Goal: Task Accomplishment & Management: Manage account settings

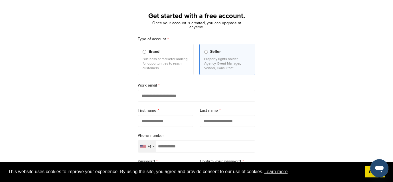
scroll to position [69, 0]
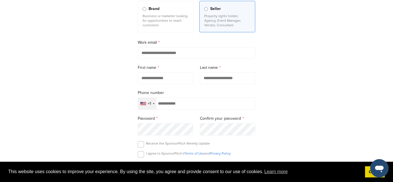
click at [200, 55] on input "email" at bounding box center [196, 53] width 117 height 12
type input "**********"
click at [171, 79] on input "text" at bounding box center [165, 78] width 55 height 12
type input "******"
type input "*"
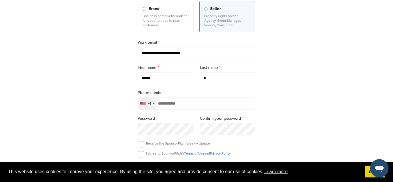
click at [177, 119] on label "Password" at bounding box center [165, 118] width 55 height 6
click at [253, 106] on input "tel" at bounding box center [196, 103] width 117 height 12
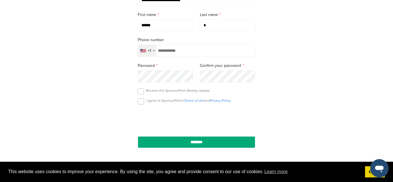
scroll to position [120, 0]
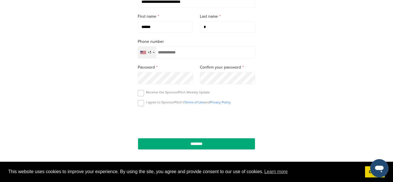
click at [182, 102] on p "I agree to SponsorPitch’s Terms of Use and Privacy Policy" at bounding box center [188, 102] width 85 height 5
click at [141, 104] on label at bounding box center [141, 103] width 6 height 6
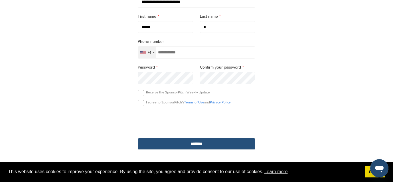
click at [172, 143] on input "********" at bounding box center [196, 144] width 117 height 12
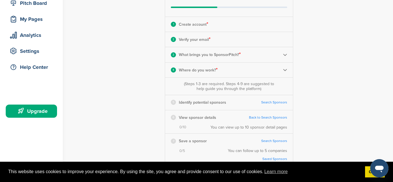
scroll to position [78, 0]
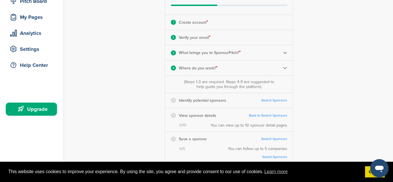
click at [279, 102] on link "Search Sponsors" at bounding box center [274, 100] width 26 height 4
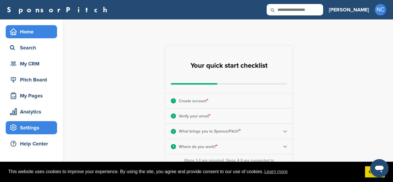
click at [36, 125] on div "Settings" at bounding box center [33, 127] width 48 height 10
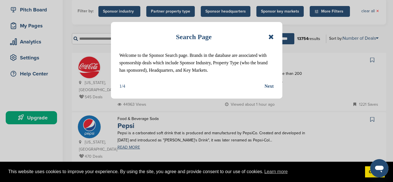
scroll to position [80, 0]
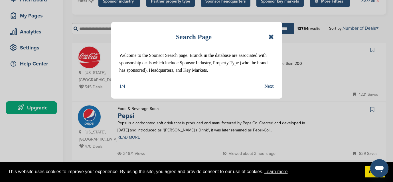
click at [270, 38] on icon at bounding box center [270, 36] width 5 height 7
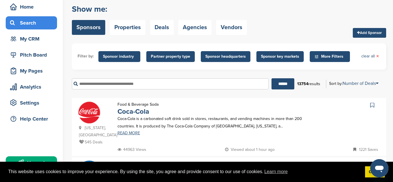
scroll to position [22, 0]
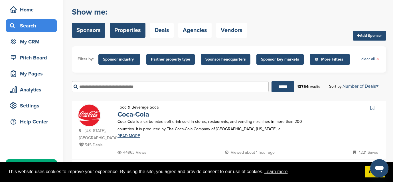
click at [126, 34] on link "Properties" at bounding box center [128, 30] width 36 height 15
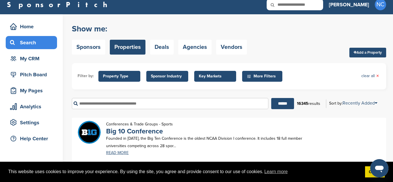
scroll to position [3, 0]
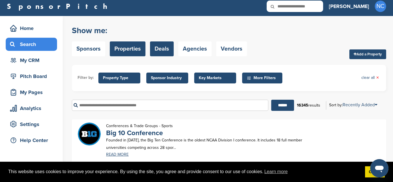
click at [155, 51] on link "Deals" at bounding box center [162, 48] width 24 height 15
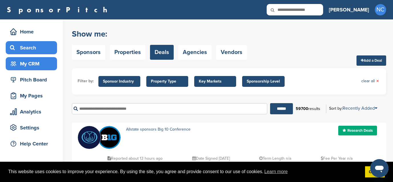
click at [35, 63] on div "My CRM" at bounding box center [33, 63] width 48 height 10
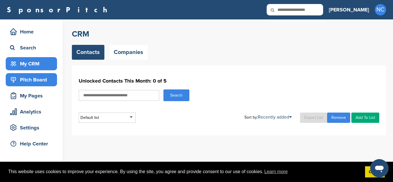
click at [34, 80] on div "Pitch Board" at bounding box center [33, 79] width 48 height 10
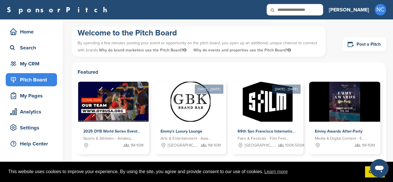
click at [323, 13] on input "text" at bounding box center [295, 9] width 56 height 11
click at [321, 9] on input "text" at bounding box center [295, 9] width 56 height 11
type input "****"
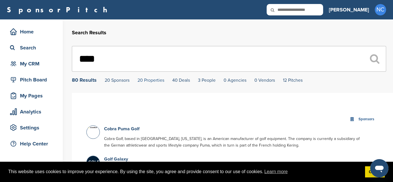
click at [147, 82] on link "20 Properties" at bounding box center [150, 80] width 27 height 6
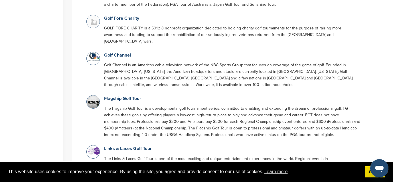
scroll to position [1361, 0]
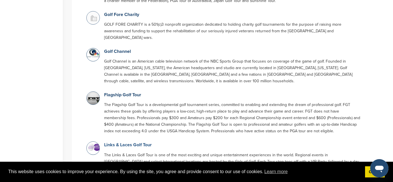
click at [145, 142] on link "Links & Laces Golf Tour" at bounding box center [128, 145] width 48 height 6
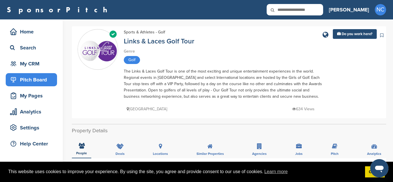
click at [43, 80] on div "Pitch Board" at bounding box center [33, 79] width 48 height 10
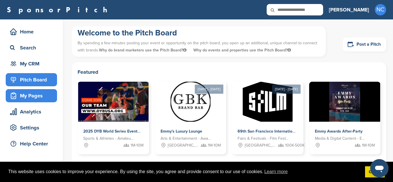
click at [37, 95] on div "My Pages" at bounding box center [33, 95] width 48 height 10
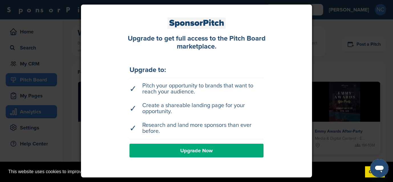
click at [36, 115] on div at bounding box center [196, 91] width 393 height 182
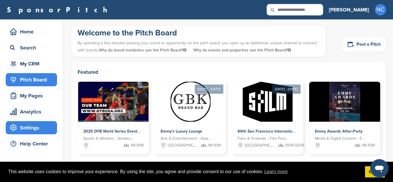
click at [41, 123] on div "Settings" at bounding box center [33, 127] width 48 height 10
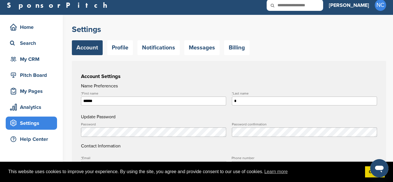
scroll to position [3, 0]
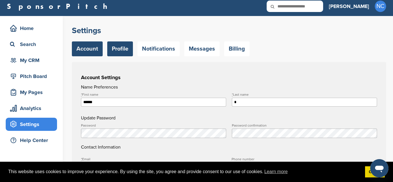
click at [114, 49] on link "Profile" at bounding box center [120, 48] width 26 height 15
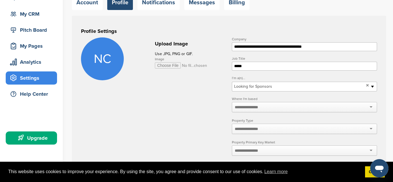
scroll to position [49, 0]
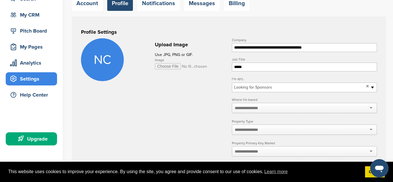
drag, startPoint x: 245, startPoint y: 69, endPoint x: 227, endPoint y: 69, distance: 17.4
click at [228, 69] on form "**********" at bounding box center [229, 181] width 296 height 287
type input "*"
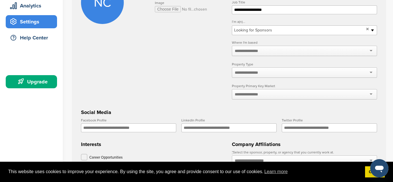
scroll to position [108, 0]
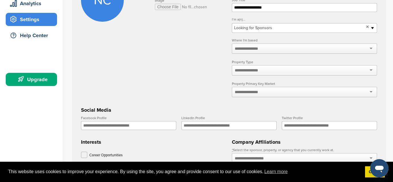
type input "**********"
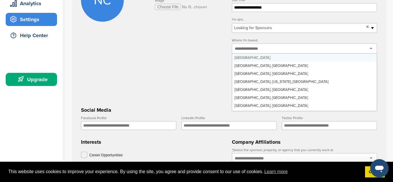
click at [353, 51] on div at bounding box center [304, 48] width 145 height 10
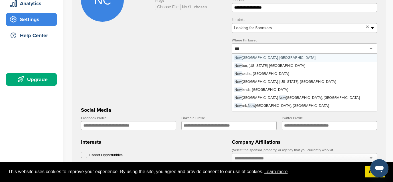
type input "***"
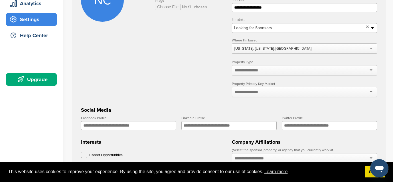
click at [310, 73] on div at bounding box center [304, 70] width 145 height 10
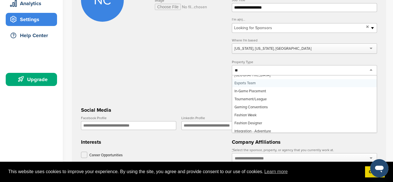
scroll to position [9, 0]
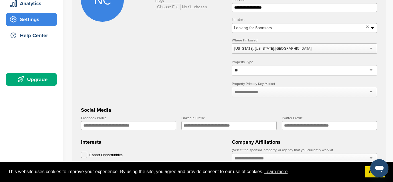
type input "*"
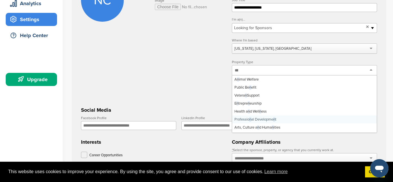
scroll to position [0, 0]
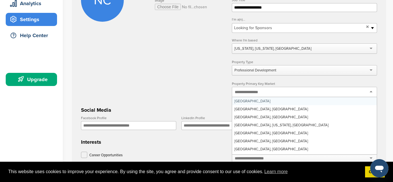
click at [283, 95] on div at bounding box center [304, 92] width 145 height 10
type input "***"
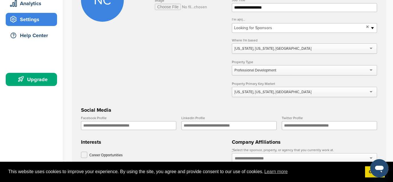
click at [194, 125] on input "LinkedIn Profile" at bounding box center [228, 125] width 95 height 9
click at [186, 128] on input "LinkedIn Profile" at bounding box center [228, 125] width 95 height 9
paste input "**********"
type input "**********"
click at [204, 111] on h3 "Social Media" at bounding box center [229, 110] width 296 height 8
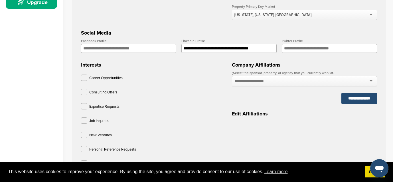
scroll to position [184, 0]
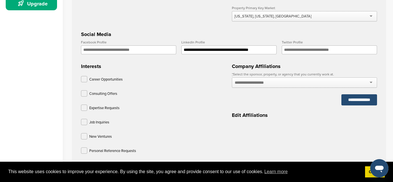
click at [371, 84] on div at bounding box center [304, 82] width 145 height 10
click at [357, 84] on div at bounding box center [304, 82] width 145 height 10
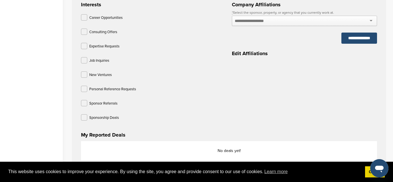
scroll to position [252, 0]
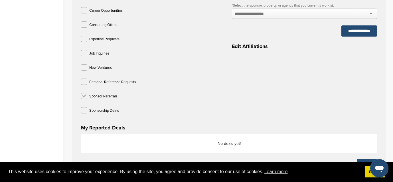
click at [85, 96] on label at bounding box center [84, 96] width 6 height 6
click at [84, 110] on label at bounding box center [84, 110] width 6 height 6
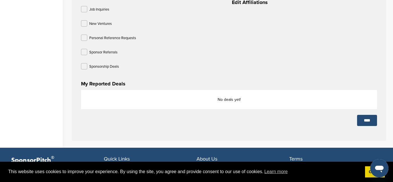
scroll to position [307, 0]
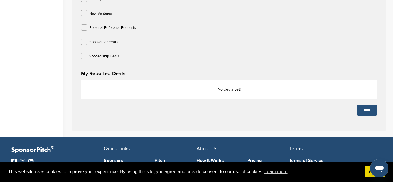
click at [371, 115] on input "****" at bounding box center [367, 109] width 20 height 11
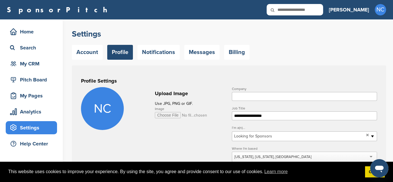
click at [240, 96] on input "Company" at bounding box center [304, 96] width 145 height 9
type input "**********"
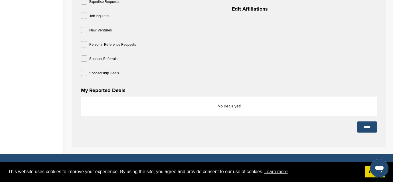
scroll to position [289, 0]
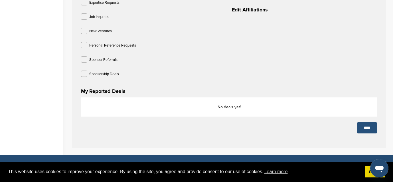
click at [366, 129] on input "****" at bounding box center [367, 127] width 20 height 11
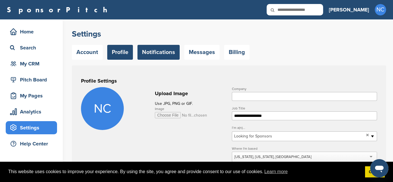
click at [159, 56] on link "Notifications" at bounding box center [158, 52] width 42 height 15
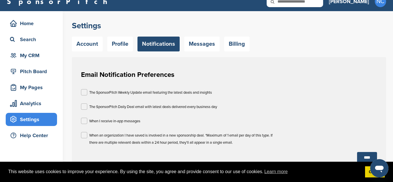
scroll to position [7, 0]
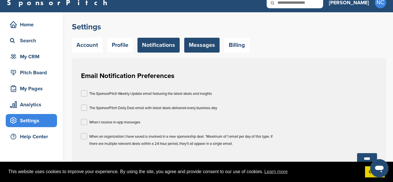
click at [207, 38] on link "Messages" at bounding box center [201, 45] width 35 height 15
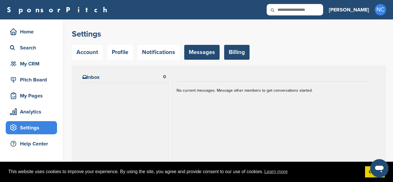
click at [229, 48] on link "Billing" at bounding box center [236, 52] width 25 height 15
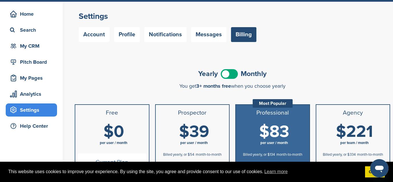
scroll to position [14, 0]
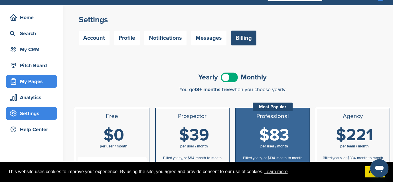
click at [43, 79] on div "My Pages" at bounding box center [33, 81] width 48 height 10
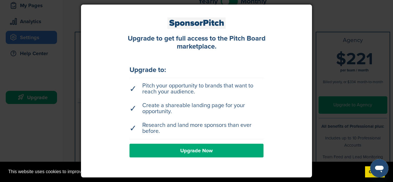
scroll to position [88, 0]
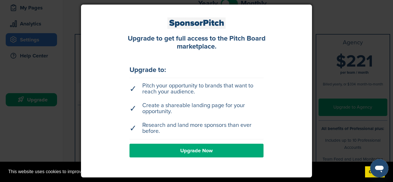
click at [338, 16] on div at bounding box center [196, 91] width 393 height 182
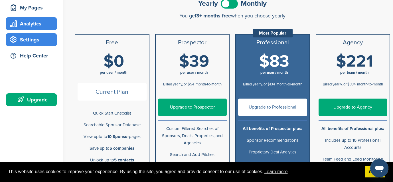
click at [35, 25] on div "Analytics" at bounding box center [33, 24] width 48 height 10
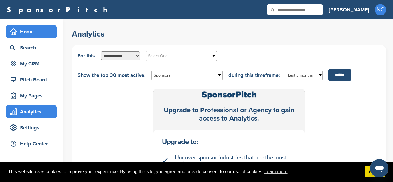
click at [42, 33] on div "Home" at bounding box center [33, 32] width 48 height 10
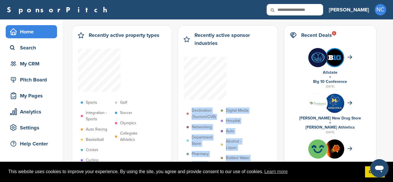
drag, startPoint x: 101, startPoint y: 122, endPoint x: 68, endPoint y: 144, distance: 39.8
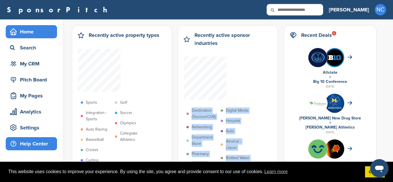
click at [44, 144] on div "Help Center" at bounding box center [33, 143] width 48 height 10
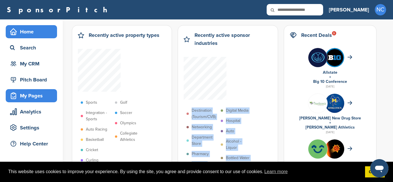
click at [29, 94] on div "My Pages" at bounding box center [33, 95] width 48 height 10
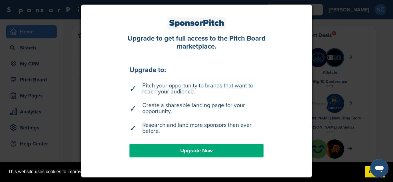
click at [33, 105] on div at bounding box center [196, 91] width 393 height 182
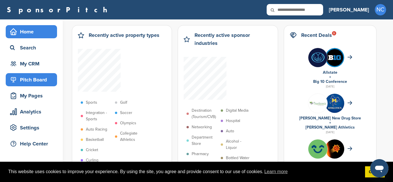
click at [33, 82] on div "Pitch Board" at bounding box center [33, 79] width 48 height 10
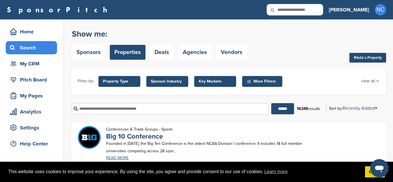
click at [354, 56] on icon at bounding box center [355, 58] width 3 height 4
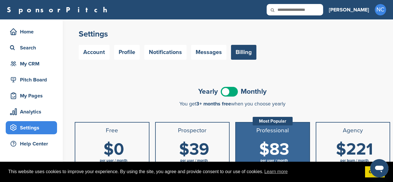
click at [144, 143] on h1 "$0 per user / month" at bounding box center [113, 154] width 69 height 26
click at [143, 142] on h1 "$0 per user / month" at bounding box center [113, 154] width 69 height 26
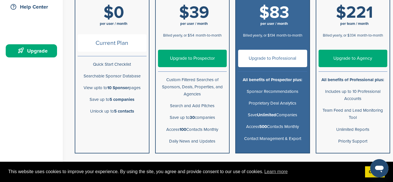
scroll to position [137, 0]
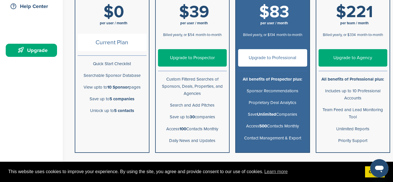
click at [217, 105] on p "Search and Add Pitches" at bounding box center [192, 105] width 69 height 7
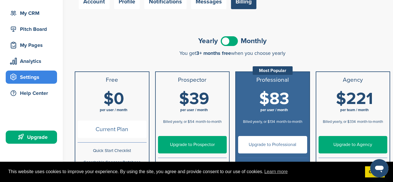
scroll to position [49, 0]
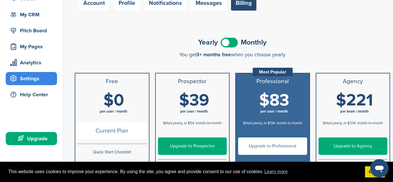
click at [220, 80] on h3 "Prospector" at bounding box center [192, 81] width 69 height 7
click at [203, 106] on span "$39" at bounding box center [194, 100] width 30 height 20
click at [192, 147] on link "Upgrade to Prospector" at bounding box center [192, 145] width 69 height 17
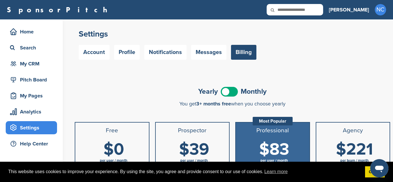
click at [226, 93] on span at bounding box center [229, 92] width 17 height 10
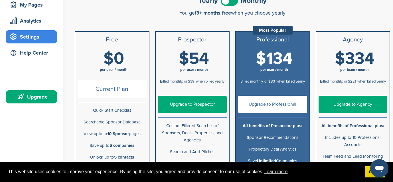
scroll to position [90, 0]
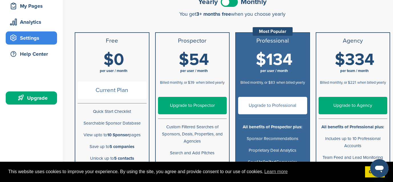
click at [205, 102] on link "Upgrade to Prospector" at bounding box center [192, 105] width 69 height 17
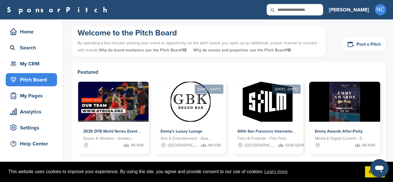
click at [350, 46] on icon at bounding box center [350, 44] width 7 height 7
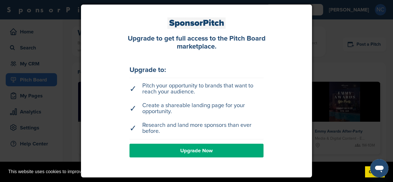
click at [31, 66] on div at bounding box center [196, 91] width 393 height 182
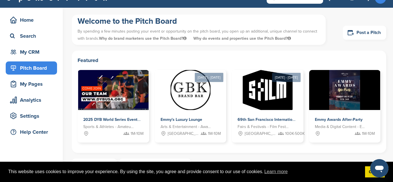
scroll to position [10, 0]
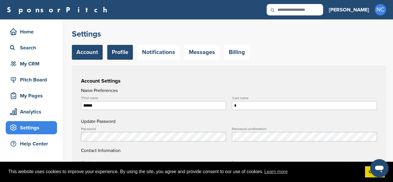
click at [119, 54] on link "Profile" at bounding box center [120, 52] width 26 height 15
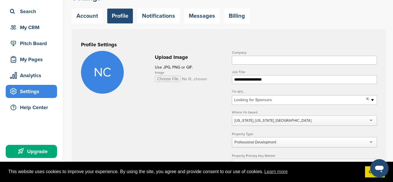
scroll to position [44, 0]
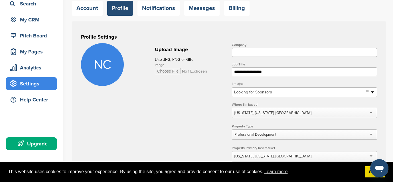
click at [174, 69] on input "Image" at bounding box center [181, 71] width 52 height 6
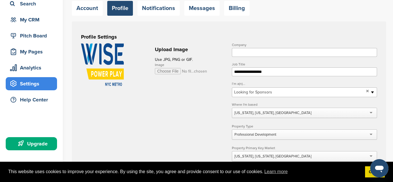
click at [114, 72] on img at bounding box center [102, 64] width 43 height 43
click at [161, 71] on input "Image" at bounding box center [181, 71] width 52 height 6
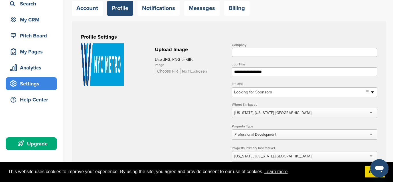
click at [174, 71] on input "Image" at bounding box center [181, 71] width 52 height 6
type input "**********"
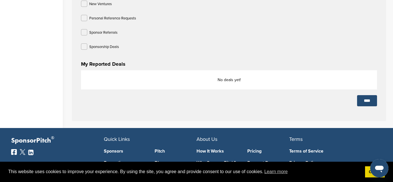
scroll to position [315, 0]
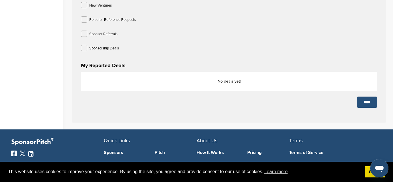
click at [365, 104] on input "****" at bounding box center [367, 101] width 20 height 11
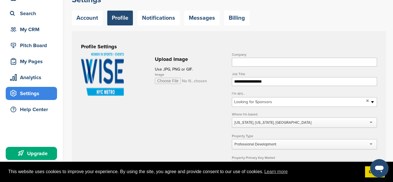
scroll to position [34, 0]
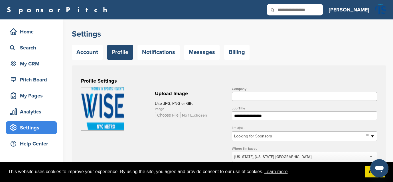
click at [177, 114] on input "Image" at bounding box center [181, 115] width 52 height 6
type input "**********"
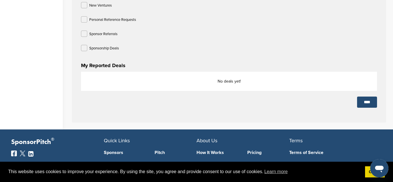
scroll to position [333, 0]
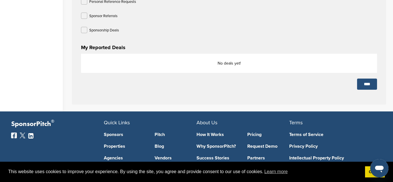
click at [366, 87] on input "****" at bounding box center [367, 83] width 20 height 11
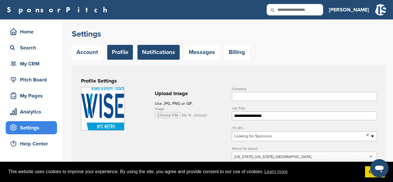
click at [150, 53] on link "Notifications" at bounding box center [158, 52] width 42 height 15
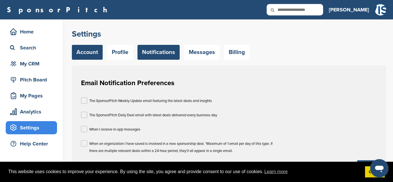
click at [96, 53] on link "Account" at bounding box center [87, 52] width 31 height 15
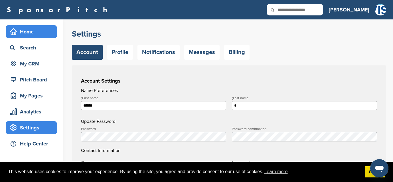
click at [30, 30] on div "Home" at bounding box center [33, 32] width 48 height 10
